Goal: Transaction & Acquisition: Book appointment/travel/reservation

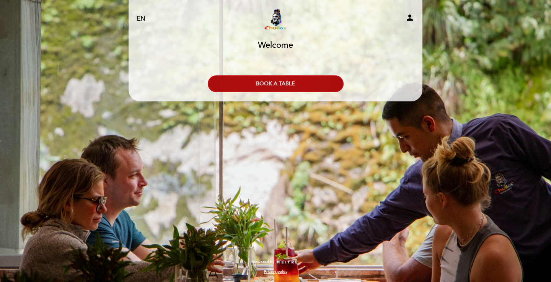
click at [292, 87] on button "BOOK A TABLE" at bounding box center [276, 83] width 136 height 17
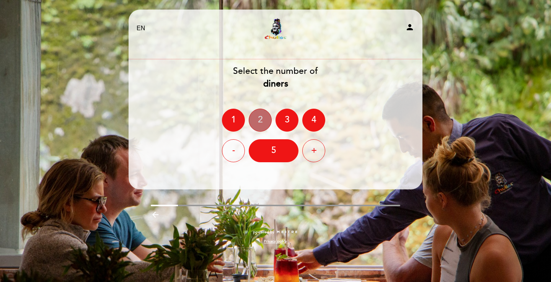
click at [263, 117] on div "2" at bounding box center [260, 120] width 23 height 23
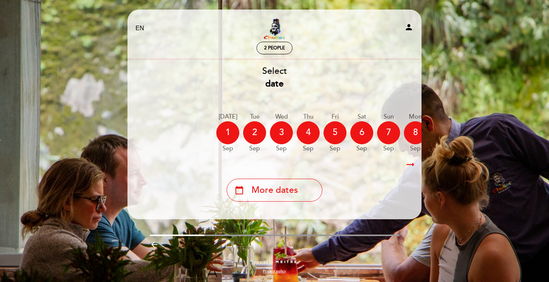
click at [412, 164] on icon "arrow_right_alt" at bounding box center [410, 165] width 11 height 16
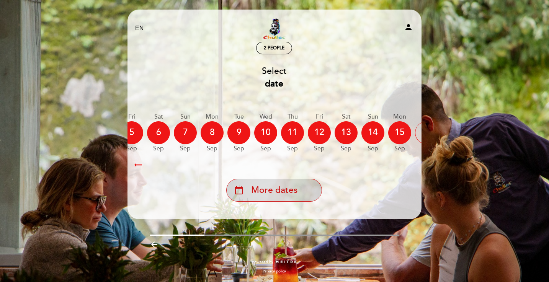
scroll to position [0, 223]
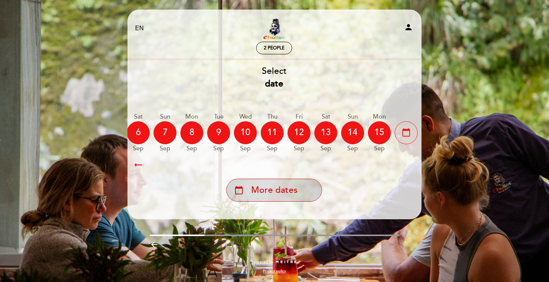
click at [314, 188] on div "calendar_today More dates" at bounding box center [274, 190] width 96 height 23
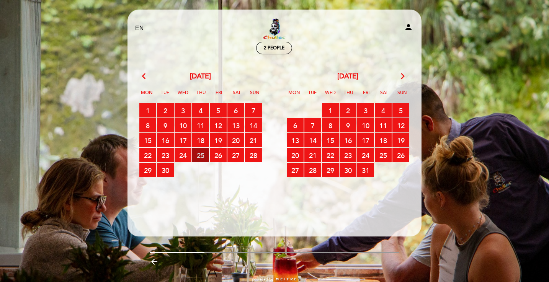
click at [204, 157] on span "25 RESERVATIONS AVAILABLE" at bounding box center [200, 155] width 17 height 14
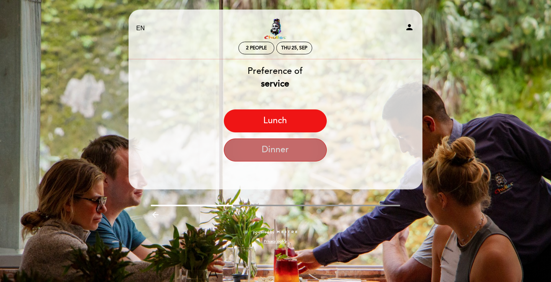
click at [266, 146] on button "Dinner" at bounding box center [275, 150] width 103 height 23
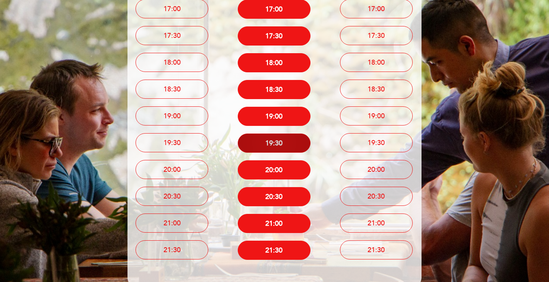
scroll to position [106, 0]
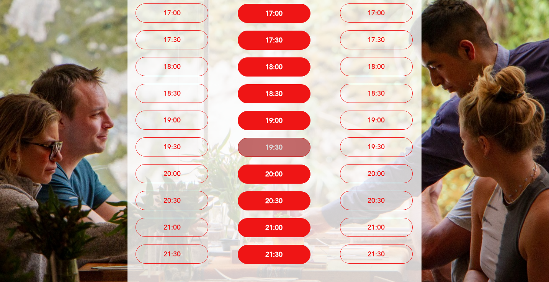
click at [295, 147] on button "19:30" at bounding box center [274, 147] width 73 height 19
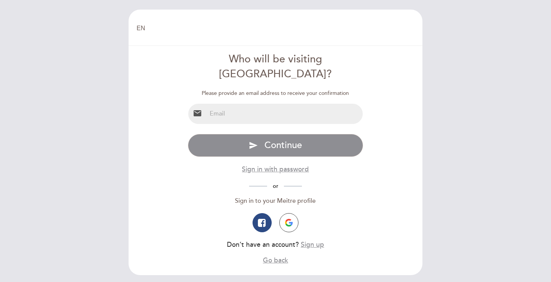
click at [237, 104] on input "email" at bounding box center [285, 114] width 157 height 20
type input "nagelvanessa@yahoo.de"
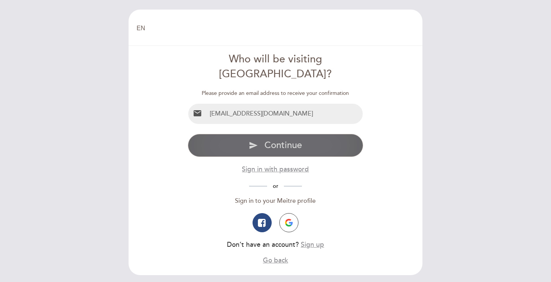
click at [269, 140] on span "Continue" at bounding box center [284, 145] width 38 height 11
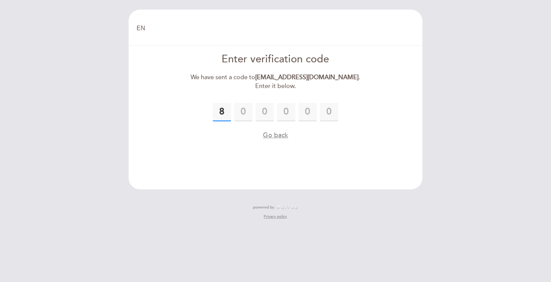
type input "8"
type input "9"
type input "6"
type input "1"
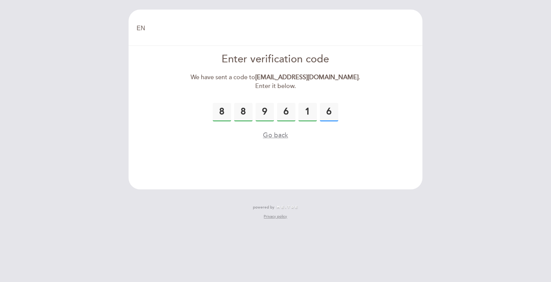
type input "6"
